Goal: Obtain resource: Download file/media

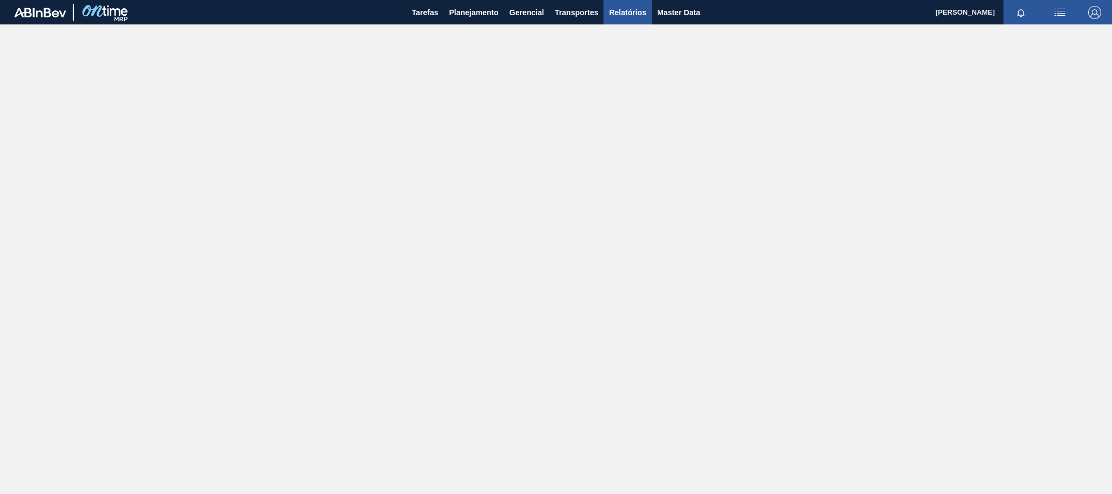
click at [619, 10] on span "Relatórios" at bounding box center [627, 12] width 37 height 13
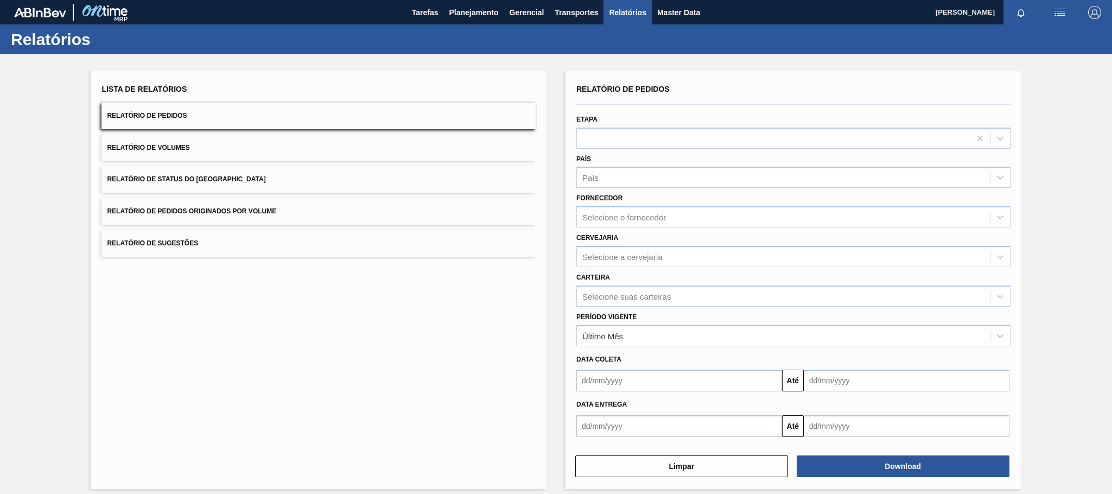
click at [244, 204] on button "Relatório de Pedidos Originados por Volume" at bounding box center [318, 211] width 434 height 27
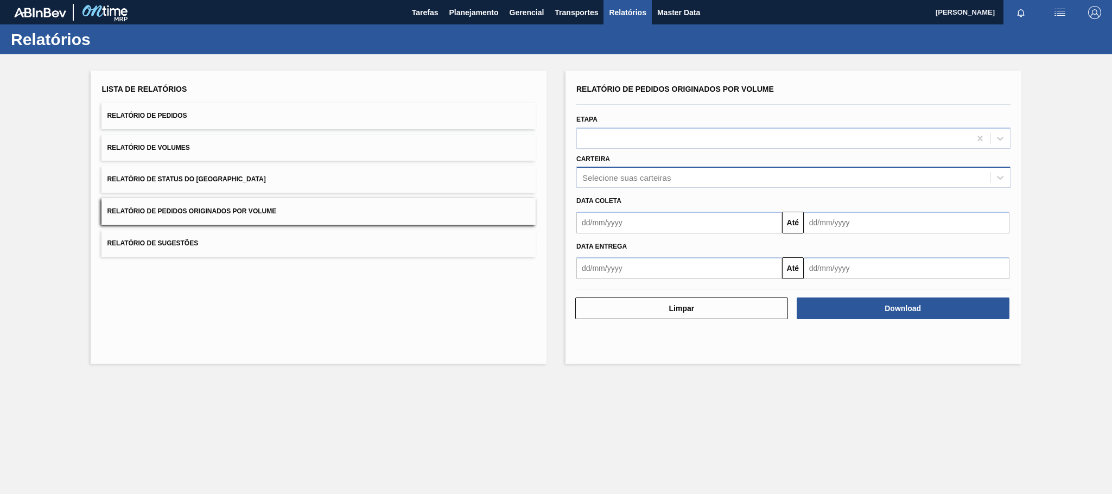
click at [611, 175] on div "Selecione suas carteiras" at bounding box center [626, 177] width 88 height 9
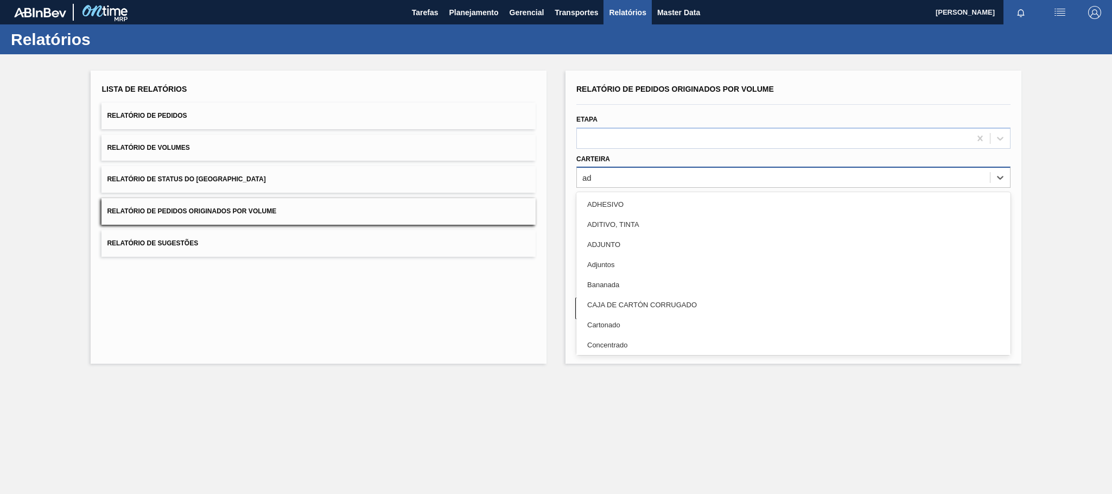
type input "adj"
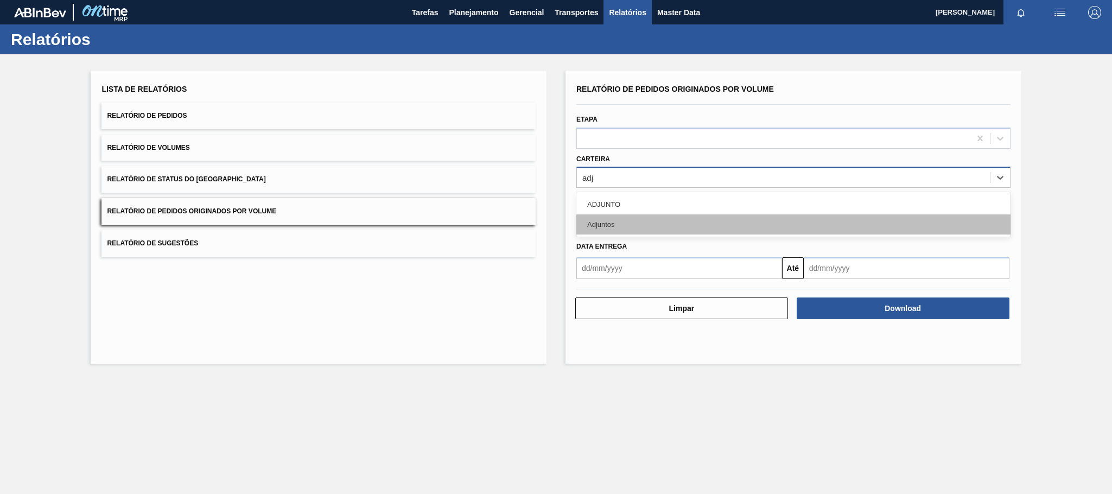
click at [609, 221] on div "Adjuntos" at bounding box center [793, 224] width 434 height 20
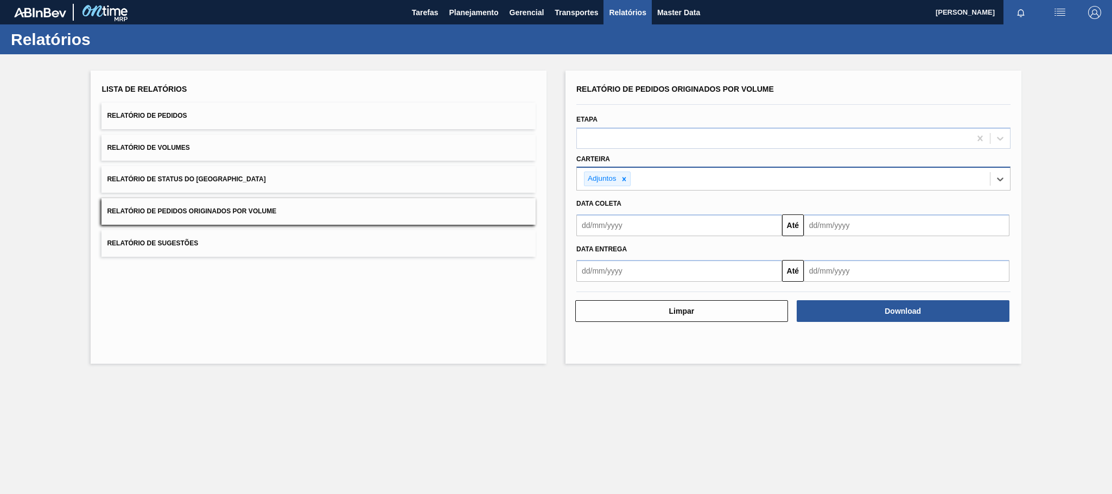
click at [619, 233] on input "text" at bounding box center [679, 225] width 206 height 22
type input "[DATE]"
click at [643, 285] on div "1" at bounding box center [641, 286] width 15 height 15
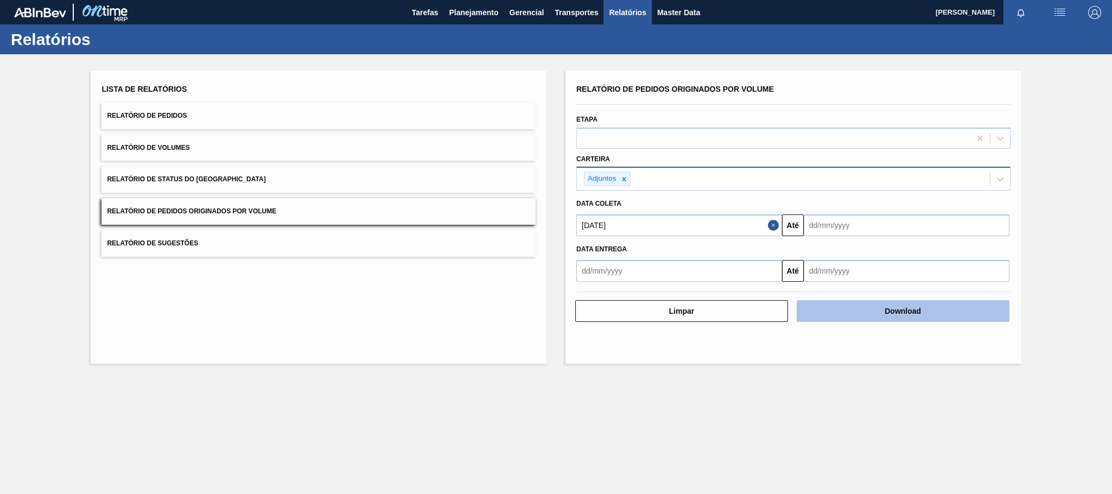
click at [840, 305] on button "Download" at bounding box center [902, 311] width 213 height 22
